Goal: Task Accomplishment & Management: Complete application form

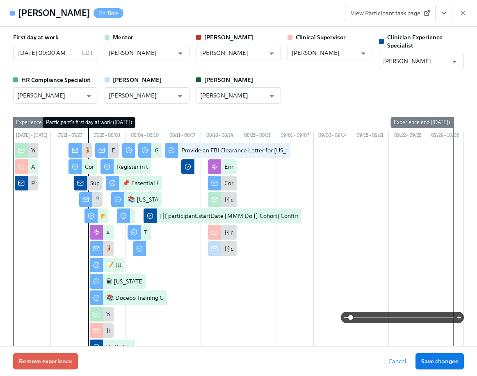
scroll to position [1607, 0]
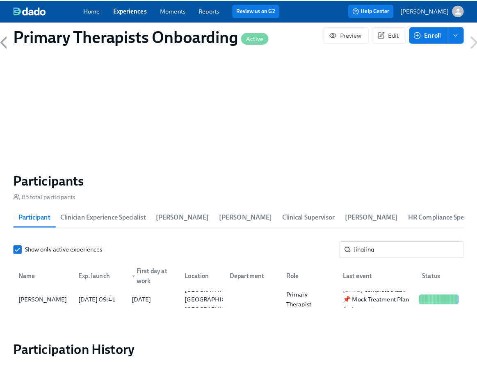
scroll to position [705, 0]
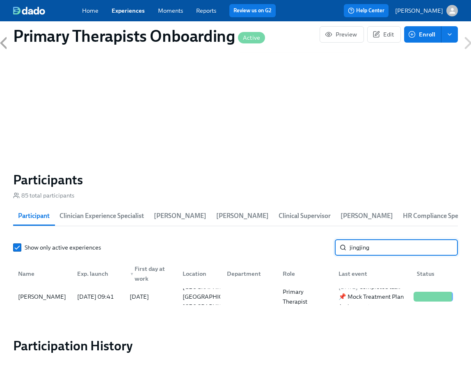
click at [389, 250] on input "jingjing" at bounding box center [403, 247] width 108 height 16
type input "j"
type input "candice"
click at [43, 298] on div "Candice Bahm" at bounding box center [42, 297] width 55 height 10
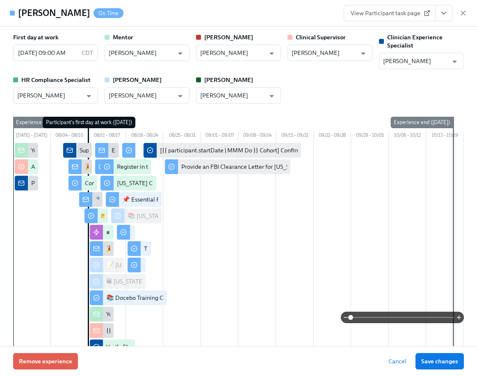
click at [389, 10] on span "View Participant task page" at bounding box center [390, 13] width 78 height 8
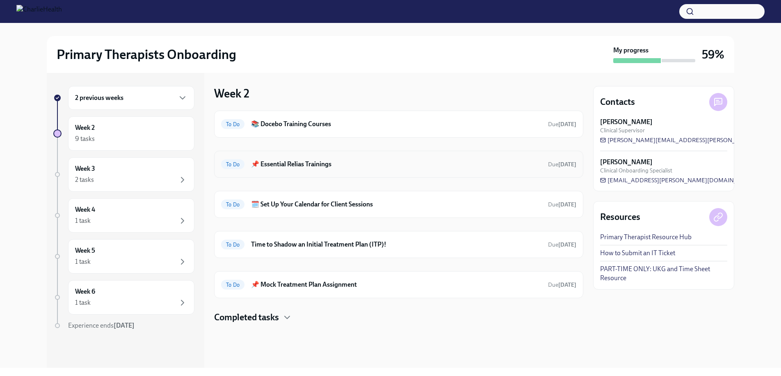
click at [274, 170] on div "To Do 📌 Essential Relias Trainings Due in 5 days" at bounding box center [398, 164] width 355 height 13
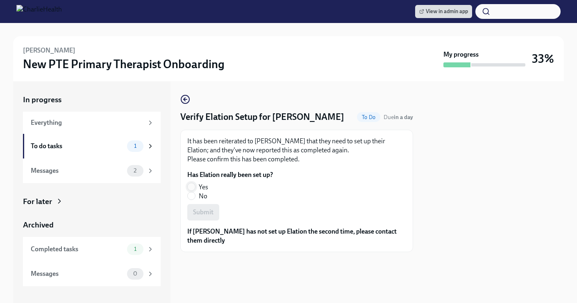
click at [192, 184] on input "Yes" at bounding box center [191, 186] width 7 height 7
radio input "true"
click at [198, 211] on span "Submit" at bounding box center [203, 212] width 20 height 8
click at [193, 187] on input "Yes" at bounding box center [191, 186] width 7 height 7
radio input "true"
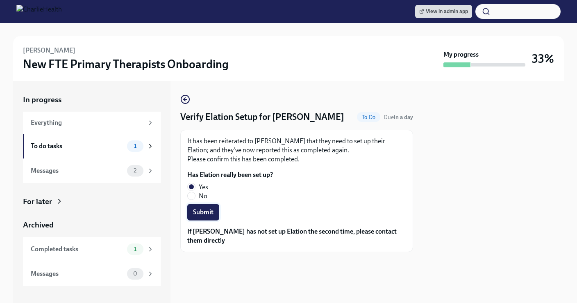
click at [206, 211] on span "Submit" at bounding box center [203, 212] width 20 height 8
click at [191, 186] on input "Yes" at bounding box center [191, 186] width 7 height 7
radio input "true"
click at [208, 217] on button "Submit" at bounding box center [203, 212] width 32 height 16
click at [194, 184] on input "Yes" at bounding box center [191, 186] width 7 height 7
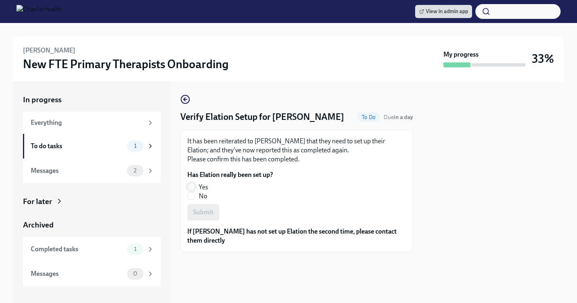
radio input "true"
click at [206, 217] on button "Submit" at bounding box center [203, 212] width 32 height 16
